Goal: Task Accomplishment & Management: Manage account settings

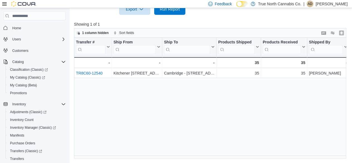
scroll to position [83, 0]
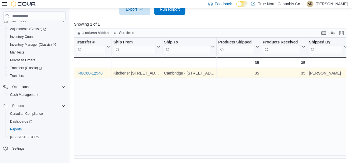
click at [96, 73] on link "TR8C60-12540" at bounding box center [89, 73] width 27 height 4
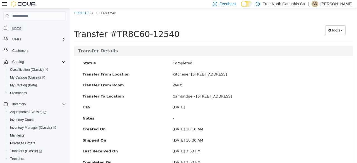
click at [18, 27] on span "Home" at bounding box center [16, 28] width 9 height 4
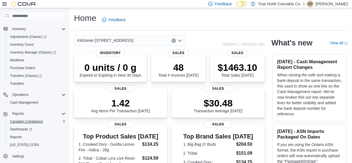
scroll to position [83, 0]
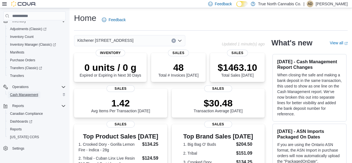
click at [30, 94] on span "Cash Management" at bounding box center [24, 94] width 28 height 4
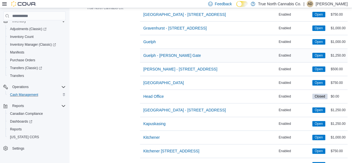
scroll to position [279, 0]
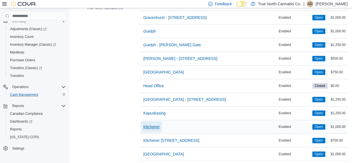
click at [158, 125] on span "Kitchener" at bounding box center [151, 127] width 16 height 6
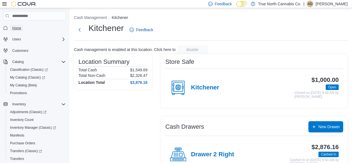
click at [19, 26] on span "Home" at bounding box center [16, 28] width 9 height 4
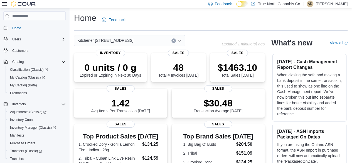
click at [4, 3] on icon at bounding box center [4, 4] width 4 height 4
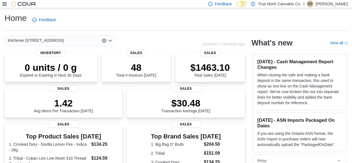
click at [3, 2] on icon at bounding box center [4, 4] width 4 height 4
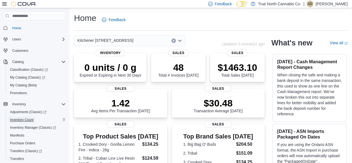
click at [27, 118] on span "Inventory Count" at bounding box center [22, 120] width 24 height 4
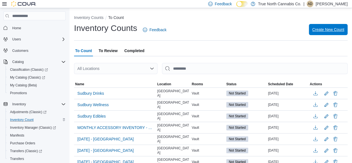
click at [327, 30] on span "Create New Count" at bounding box center [329, 30] width 32 height 6
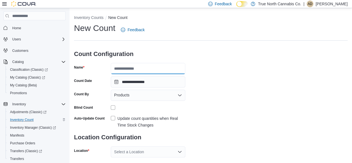
click at [143, 68] on input "Name" at bounding box center [148, 68] width 75 height 11
click at [146, 68] on input "**********" at bounding box center [148, 68] width 75 height 11
type input "**********"
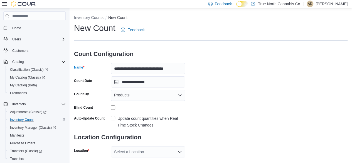
click at [114, 118] on label "Update count quantities when Real Time Stock Changes" at bounding box center [148, 121] width 75 height 13
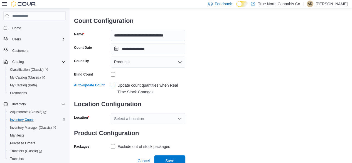
scroll to position [36, 0]
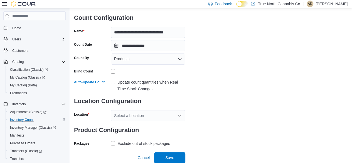
click at [181, 115] on icon "Open list of options" at bounding box center [180, 115] width 4 height 4
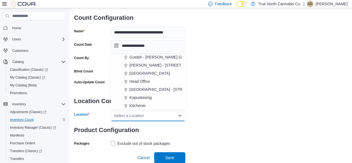
scroll to position [167, 0]
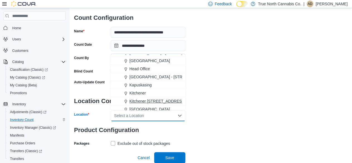
click at [162, 101] on span "Kitchener 1 Queen St" at bounding box center [158, 101] width 56 height 6
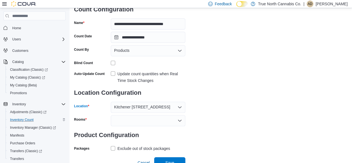
scroll to position [50, 0]
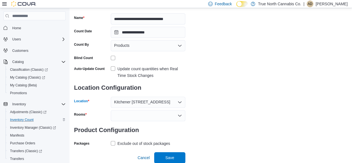
click at [180, 115] on icon "Open list of options" at bounding box center [180, 115] width 4 height 4
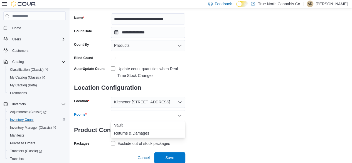
click at [164, 123] on span "Vault" at bounding box center [148, 125] width 68 height 6
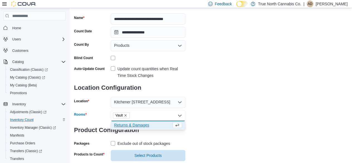
click at [164, 123] on span "Returns & Damages" at bounding box center [142, 125] width 57 height 6
click at [147, 137] on h3 "Product Configuration" at bounding box center [129, 130] width 111 height 18
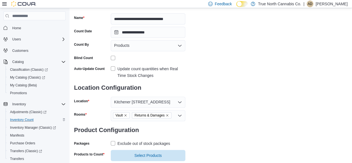
click at [113, 143] on label "Exclude out of stock packages" at bounding box center [140, 143] width 59 height 7
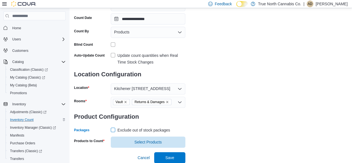
scroll to position [63, 0]
click at [151, 139] on span "Select Products" at bounding box center [148, 141] width 68 height 11
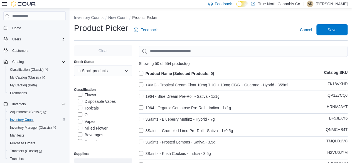
scroll to position [167, 0]
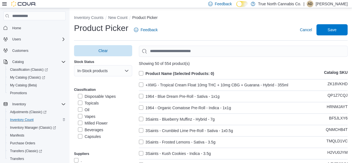
click at [81, 93] on label "Flower" at bounding box center [87, 89] width 18 height 7
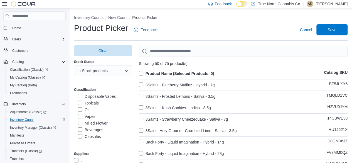
click at [81, 126] on label "Milled Flower" at bounding box center [93, 123] width 30 height 7
click at [139, 73] on label "Product Name (Selected Products: 0)" at bounding box center [176, 73] width 75 height 7
click at [337, 29] on span "Save" at bounding box center [332, 30] width 9 height 6
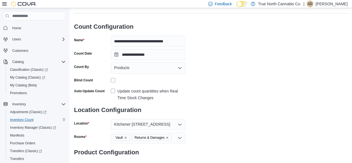
scroll to position [74, 0]
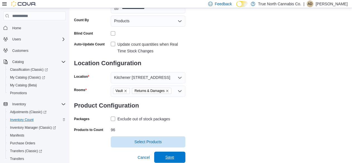
click at [172, 156] on span "Save" at bounding box center [169, 157] width 9 height 6
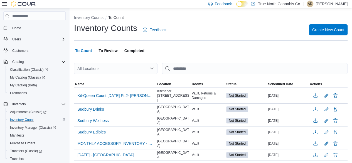
click at [334, 3] on p "[PERSON_NAME]" at bounding box center [332, 4] width 32 height 7
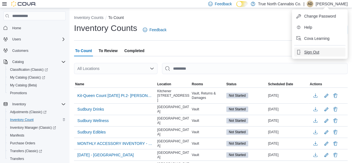
click at [315, 55] on span "Sign Out" at bounding box center [311, 52] width 15 height 6
